Goal: Transaction & Acquisition: Purchase product/service

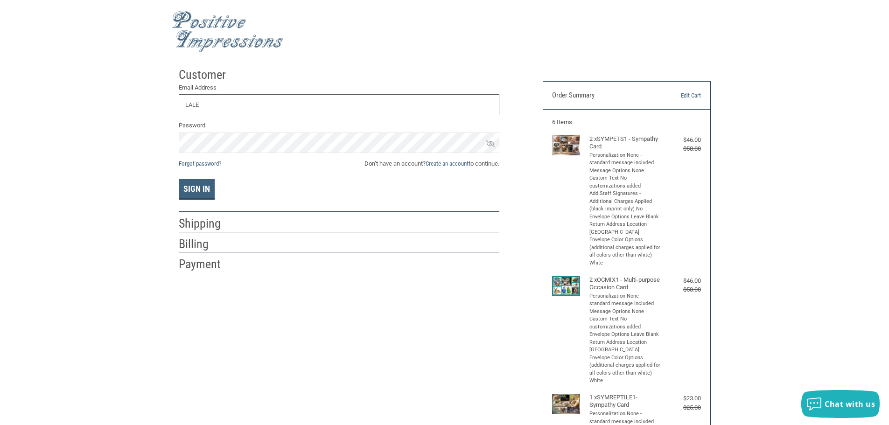
type input "[EMAIL_ADDRESS][DOMAIN_NAME]"
click at [179, 179] on button "Sign In" at bounding box center [197, 189] width 36 height 21
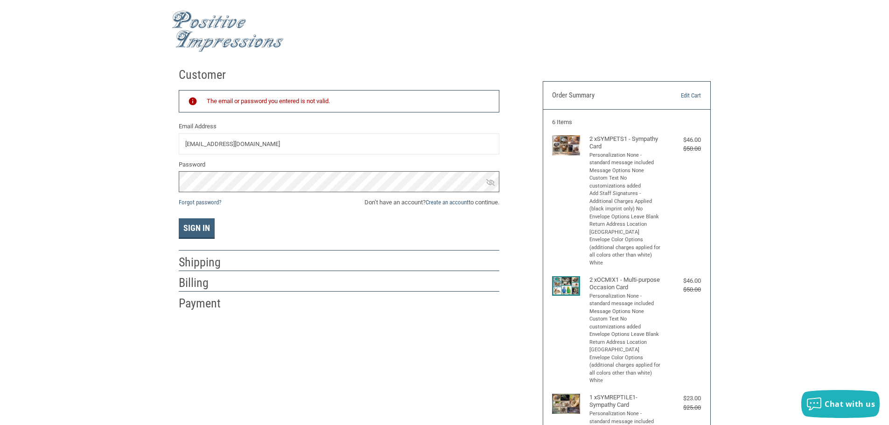
click at [179, 218] on button "Sign In" at bounding box center [197, 228] width 36 height 21
click at [195, 204] on link "Forgot password?" at bounding box center [200, 202] width 42 height 7
click at [194, 227] on button "Sign In" at bounding box center [197, 228] width 36 height 21
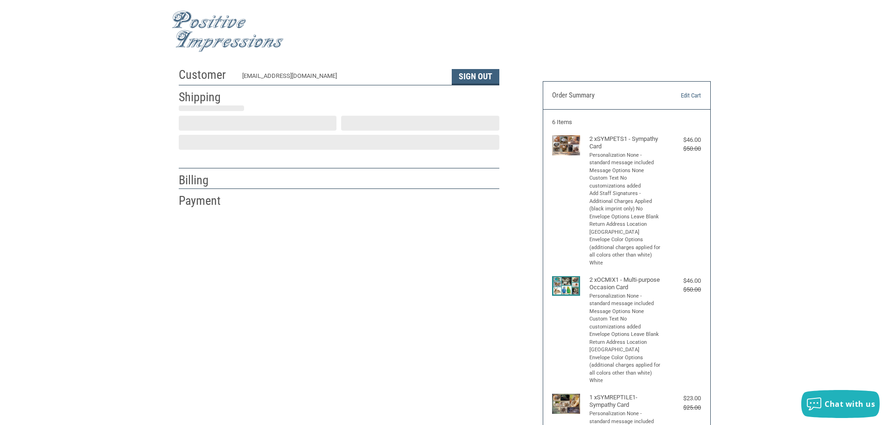
scroll to position [1, 0]
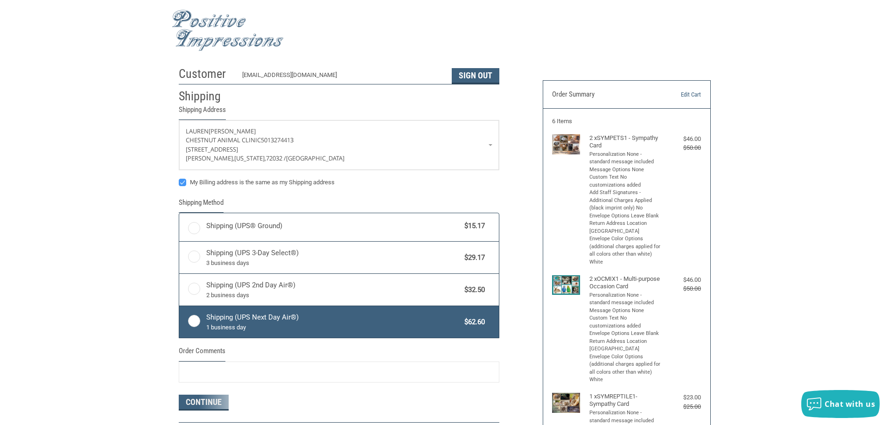
radio input "true"
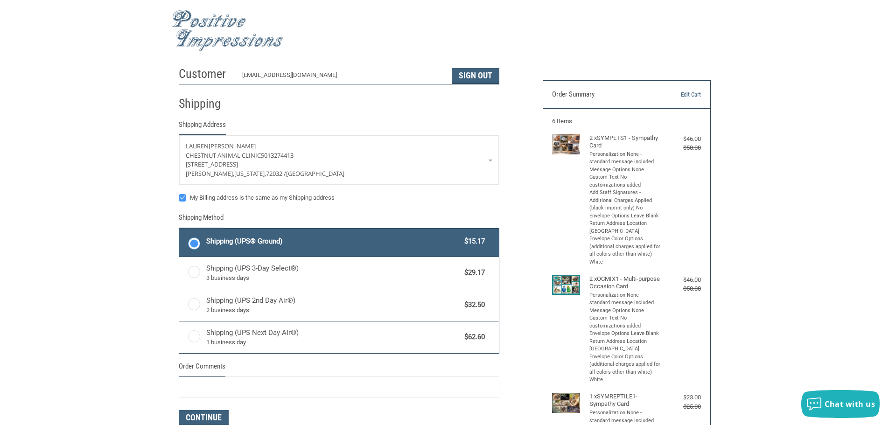
click at [188, 241] on label "Shipping (UPS® Ground) $15.17" at bounding box center [339, 243] width 320 height 28
click at [180, 230] on input "Shipping (UPS® Ground) $15.17" at bounding box center [179, 230] width 0 height 0
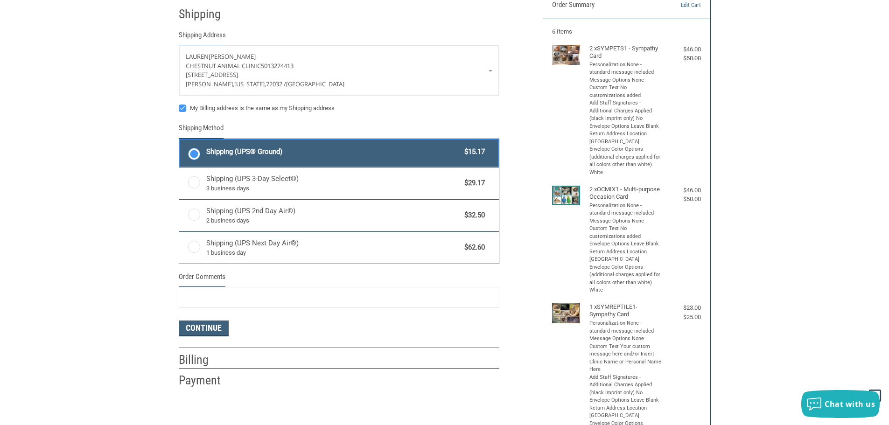
scroll to position [141, 0]
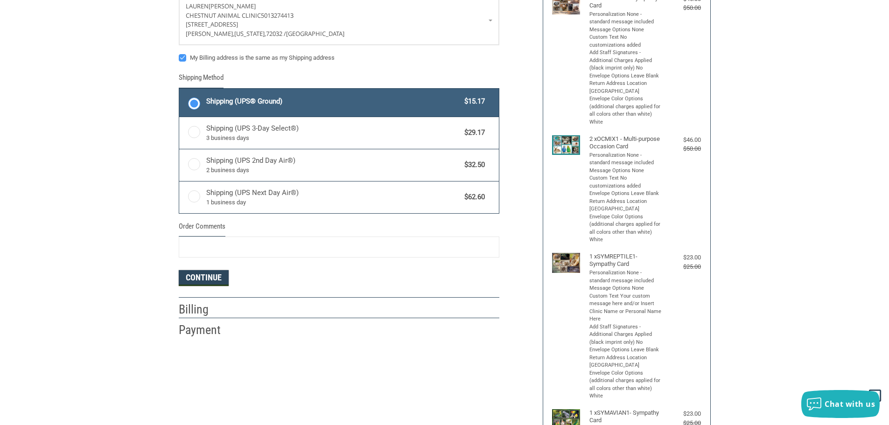
click at [196, 283] on button "Continue" at bounding box center [204, 278] width 50 height 16
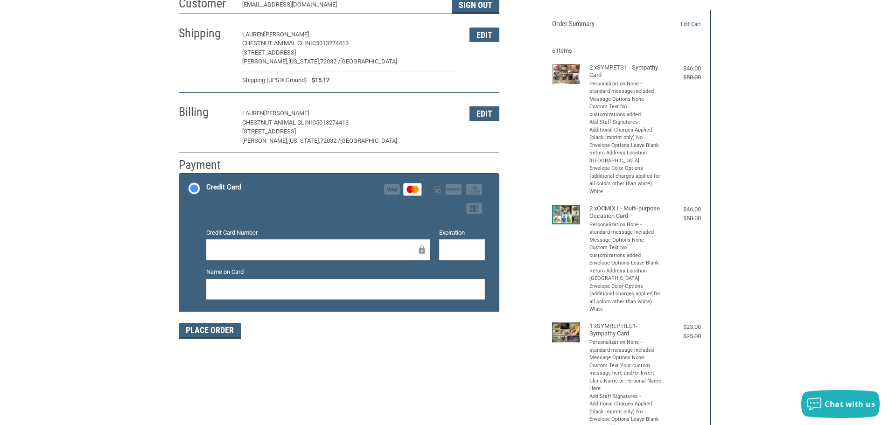
scroll to position [93, 0]
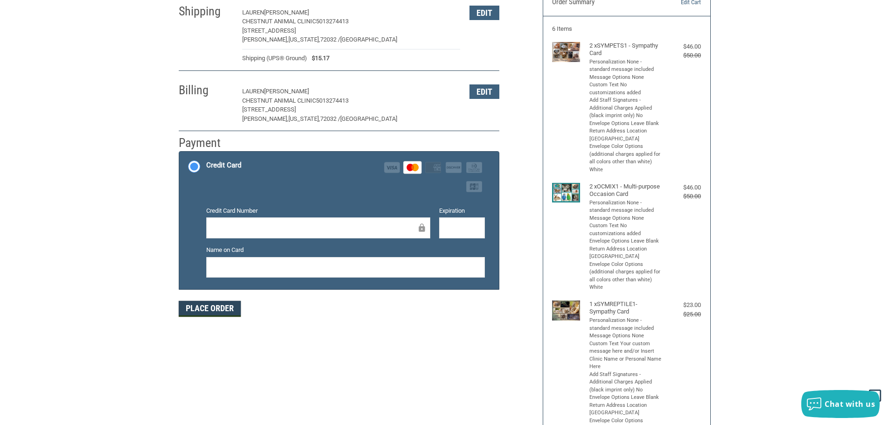
click at [211, 310] on button "Place Order" at bounding box center [210, 309] width 62 height 16
